Goal: Transaction & Acquisition: Purchase product/service

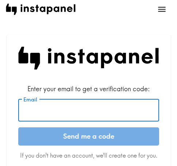
click at [84, 113] on input "Email" at bounding box center [88, 110] width 141 height 23
paste input "[EMAIL_ADDRESS][DOMAIN_NAME]"
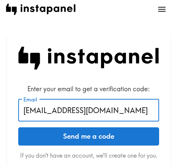
type input "[EMAIL_ADDRESS][DOMAIN_NAME]"
click at [108, 135] on button "Send me a code" at bounding box center [88, 136] width 141 height 18
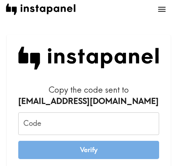
click at [79, 121] on input "Code" at bounding box center [88, 123] width 141 height 23
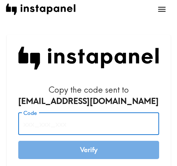
paste input "qAF_NeL_G5P"
type input "qAF_NeL_G5P"
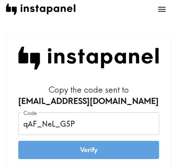
drag, startPoint x: 119, startPoint y: 146, endPoint x: 120, endPoint y: 141, distance: 5.0
click at [119, 146] on button "Verify" at bounding box center [88, 150] width 141 height 18
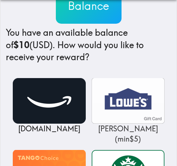
scroll to position [109, 0]
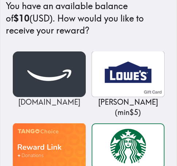
click at [48, 77] on img at bounding box center [49, 74] width 73 height 46
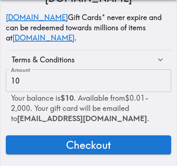
scroll to position [124, 0]
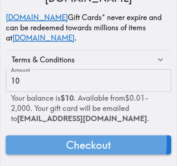
click at [79, 138] on span "Checkout" at bounding box center [88, 145] width 45 height 15
